Goal: Transaction & Acquisition: Purchase product/service

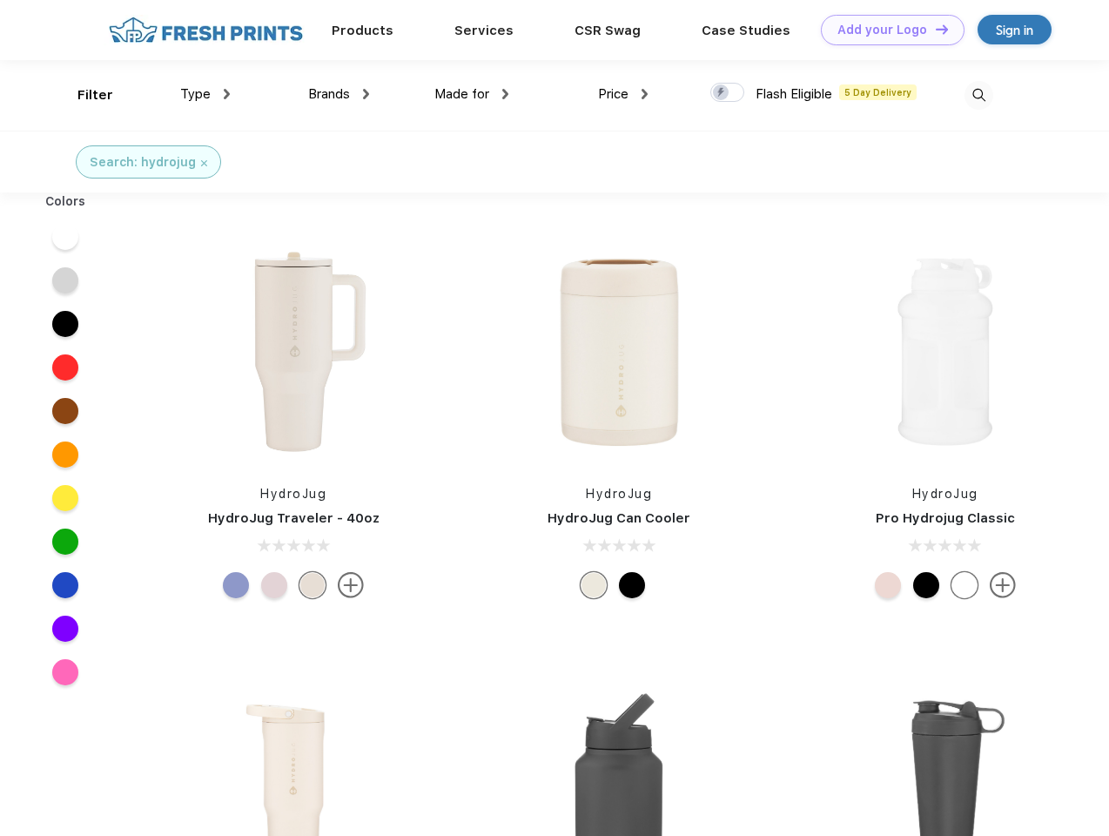
scroll to position [1, 0]
click at [887, 30] on link "Add your Logo Design Tool" at bounding box center [893, 30] width 144 height 30
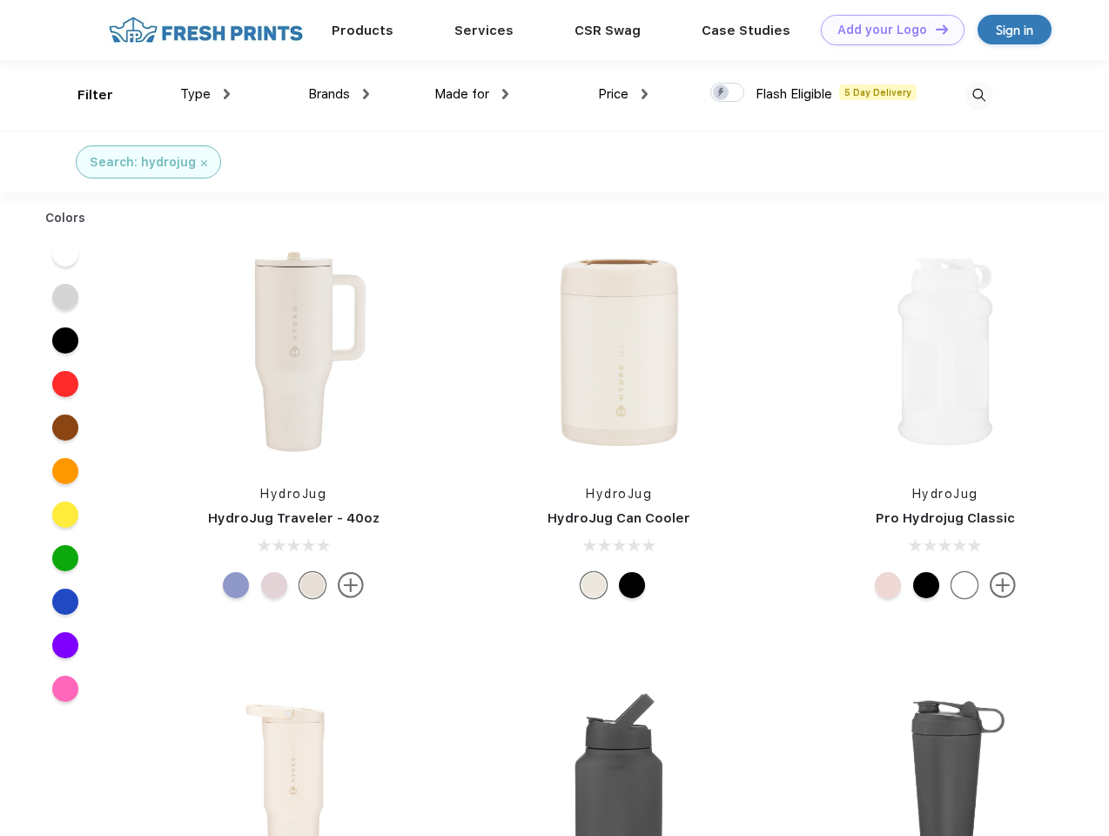
click at [0, 0] on div "Design Tool" at bounding box center [0, 0] width 0 height 0
click at [934, 29] on link "Add your Logo Design Tool" at bounding box center [893, 30] width 144 height 30
click at [84, 95] on div "Filter" at bounding box center [96, 95] width 36 height 20
click at [206, 94] on span "Type" at bounding box center [195, 94] width 30 height 16
click at [339, 94] on span "Brands" at bounding box center [329, 94] width 42 height 16
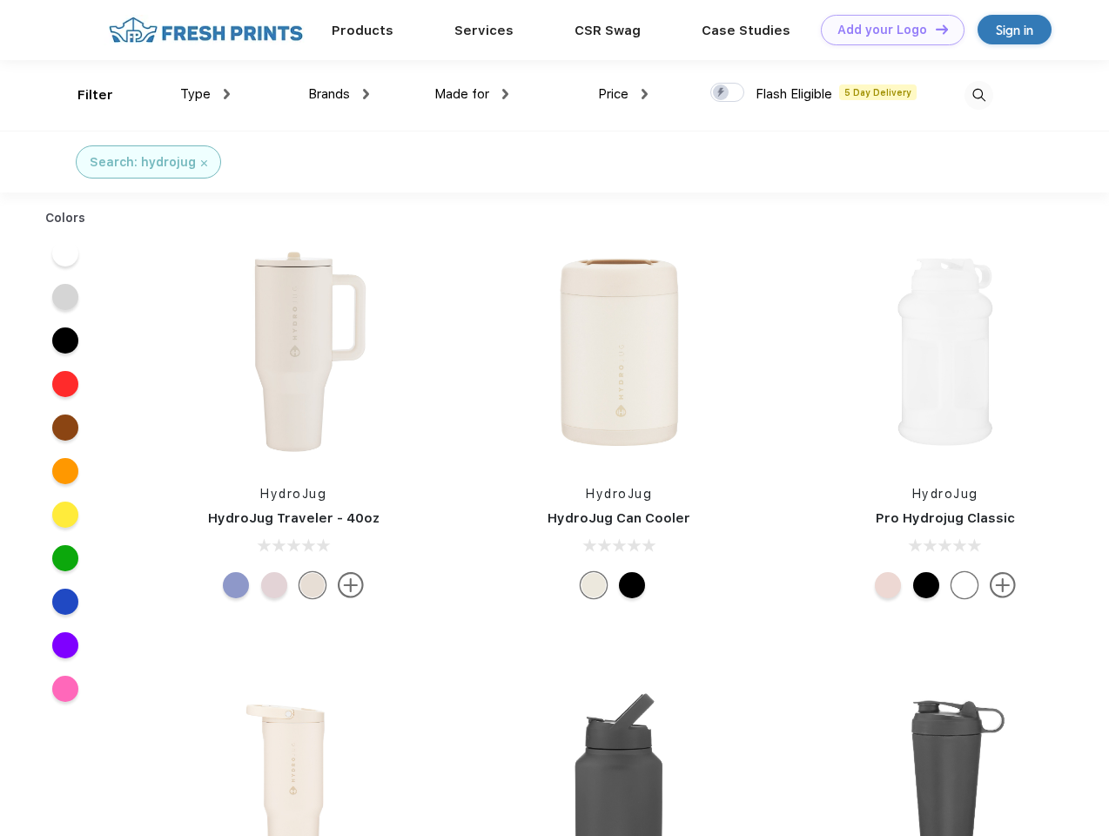
click at [472, 94] on span "Made for" at bounding box center [462, 94] width 55 height 16
click at [624, 94] on span "Price" at bounding box center [613, 94] width 30 height 16
click at [728, 93] on div at bounding box center [728, 92] width 34 height 19
click at [722, 93] on input "checkbox" at bounding box center [716, 87] width 11 height 11
click at [979, 95] on img at bounding box center [979, 95] width 29 height 29
